Goal: Task Accomplishment & Management: Manage account settings

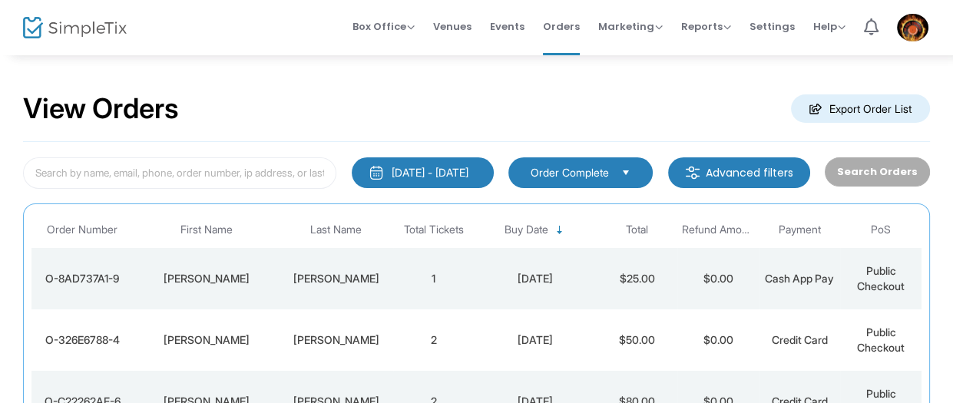
click at [491, 102] on div "View Orders Export Order List" at bounding box center [476, 109] width 906 height 65
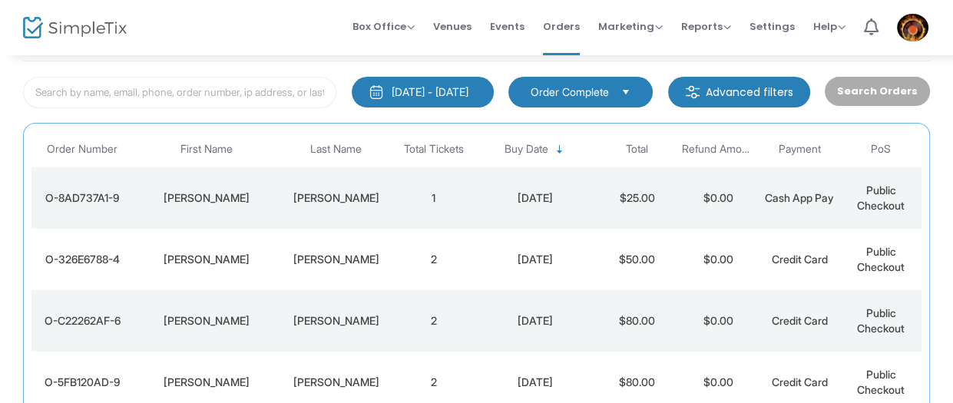
scroll to position [107, 0]
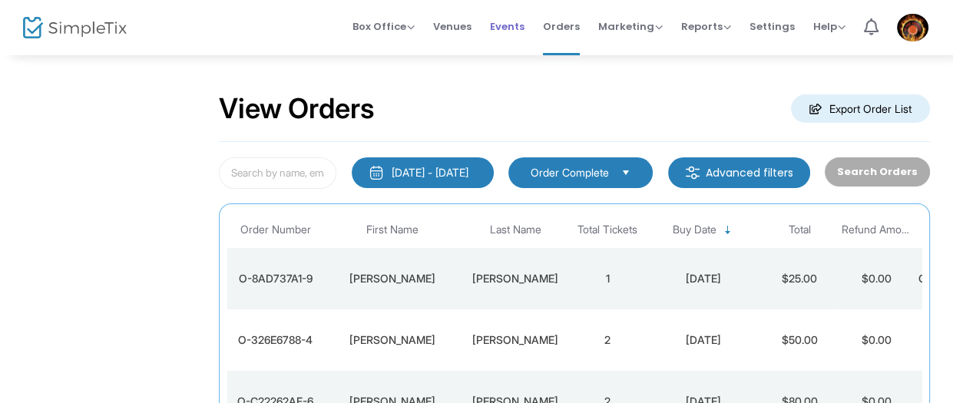
click at [513, 14] on span "Events" at bounding box center [507, 26] width 35 height 39
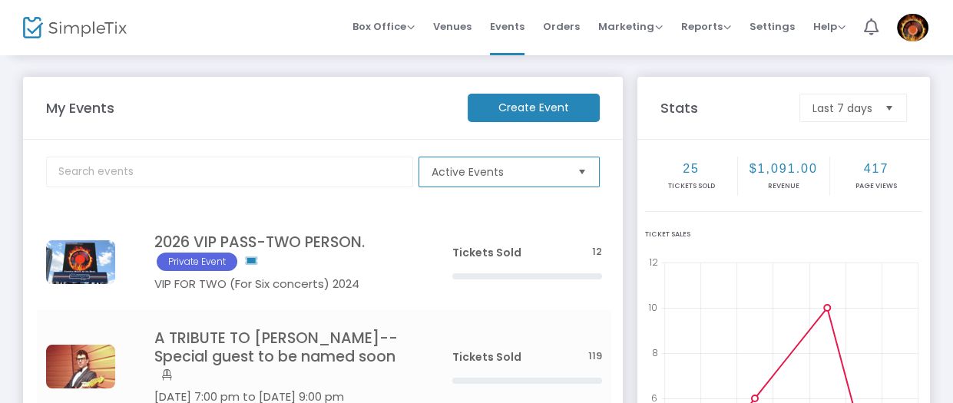
click at [499, 170] on span "Active Events" at bounding box center [498, 171] width 134 height 15
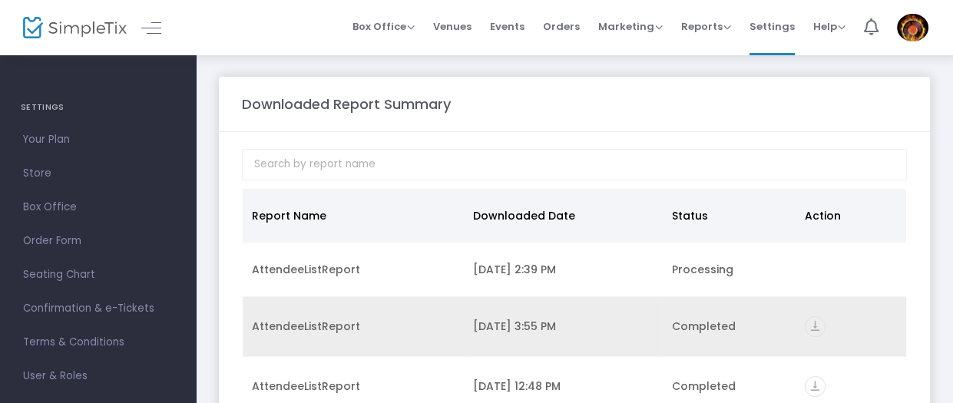
click at [811, 333] on icon "vertical_align_bottom" at bounding box center [814, 326] width 21 height 21
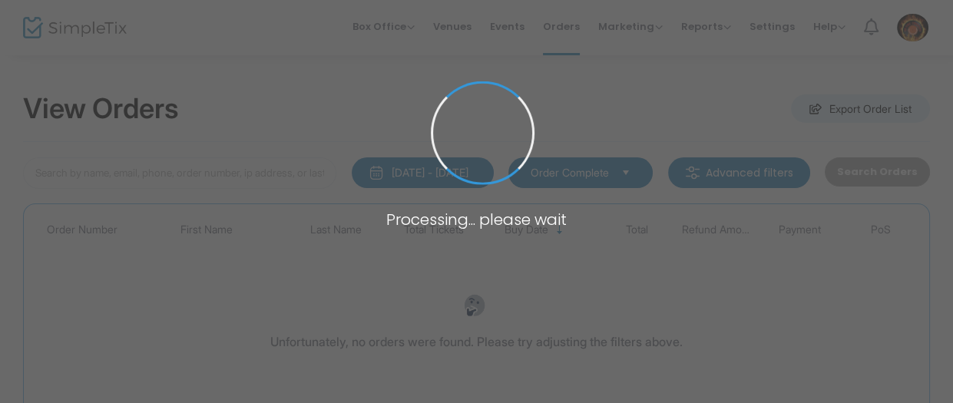
type input "fonten"
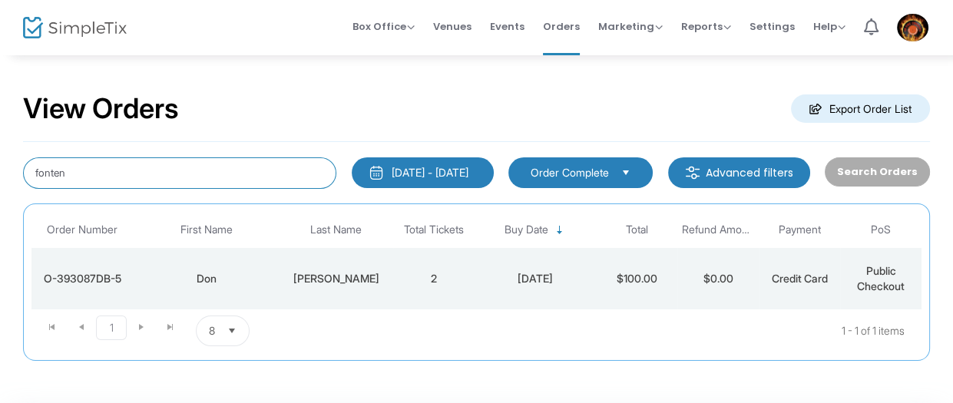
drag, startPoint x: 114, startPoint y: 177, endPoint x: 1, endPoint y: 157, distance: 115.3
drag, startPoint x: 63, startPoint y: 172, endPoint x: 5, endPoint y: 168, distance: 57.7
click at [23, 168] on input "fonten" at bounding box center [179, 172] width 313 height 31
